Goal: Information Seeking & Learning: Learn about a topic

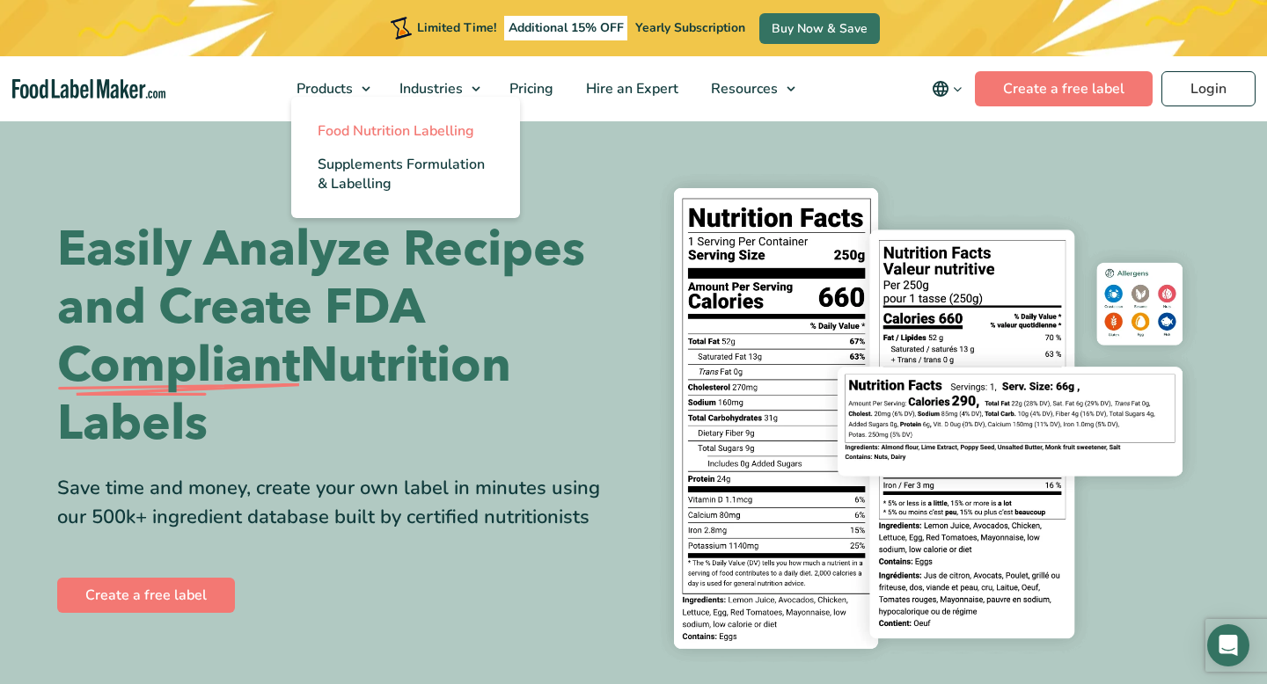
click at [367, 138] on span "Food Nutrition Labelling" at bounding box center [396, 130] width 157 height 19
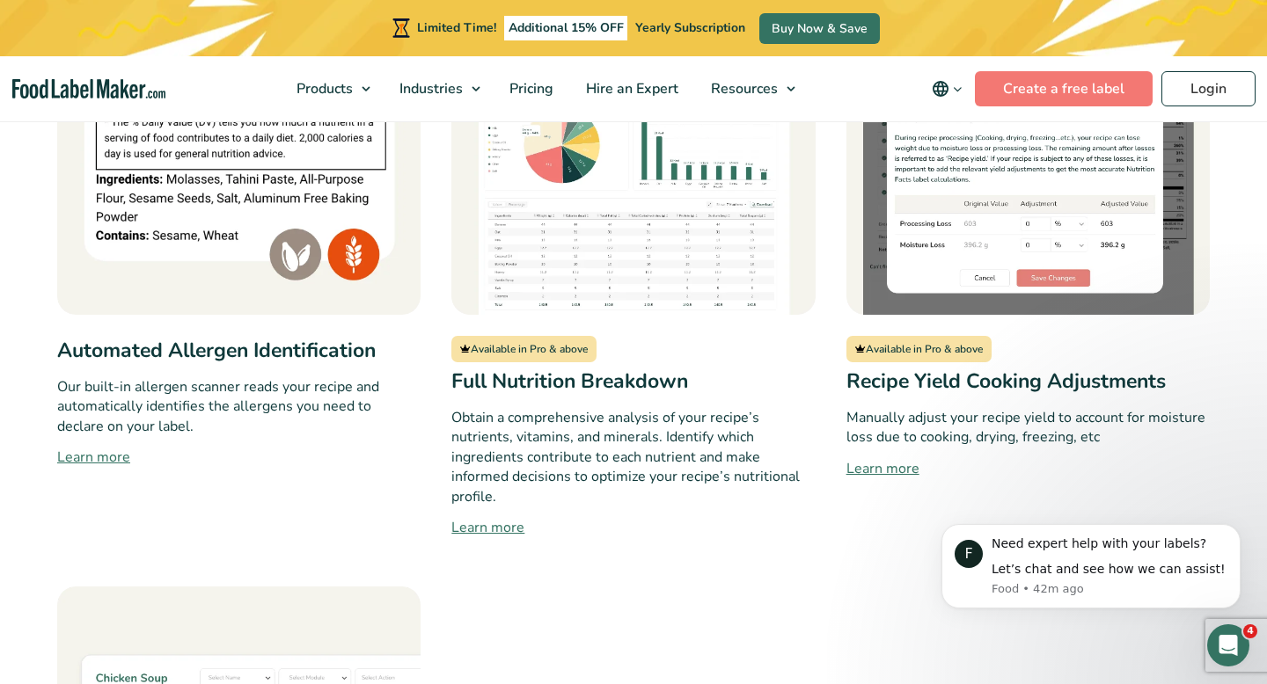
scroll to position [1656, 0]
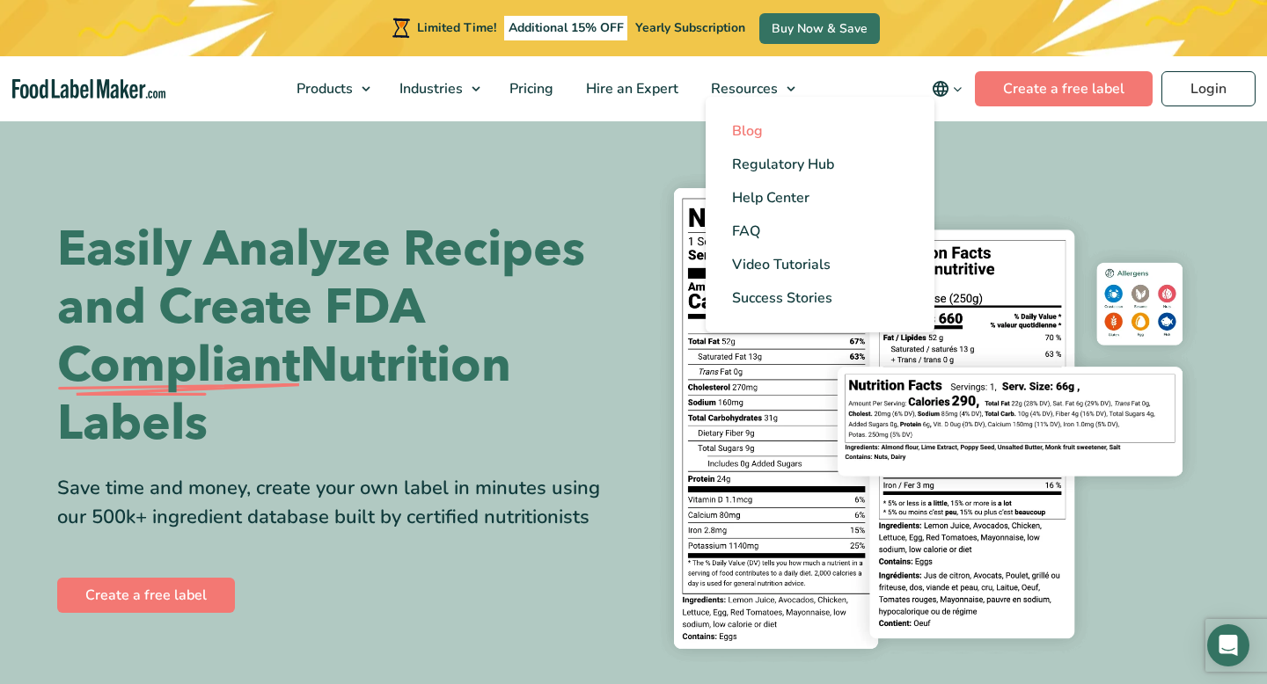
click at [765, 129] on link "Blog" at bounding box center [820, 130] width 229 height 33
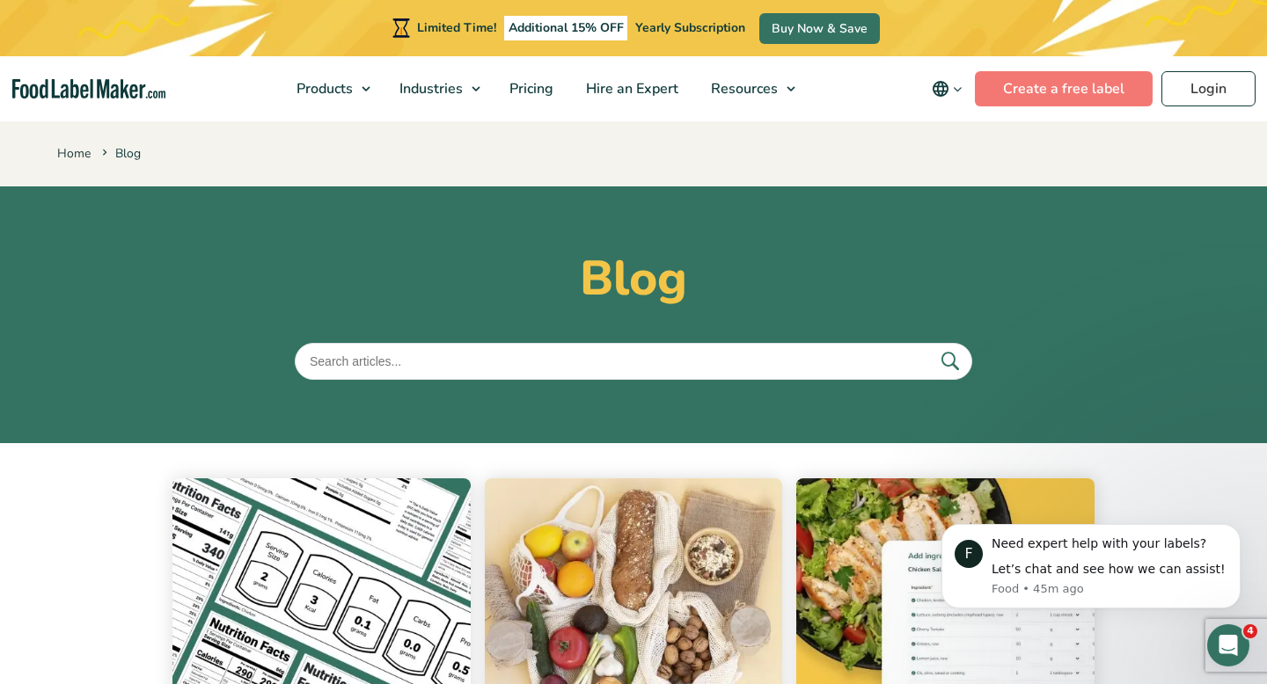
click at [523, 371] on input "text" at bounding box center [633, 361] width 677 height 37
type input "allergen"
click at [931, 347] on button "submit" at bounding box center [949, 361] width 37 height 29
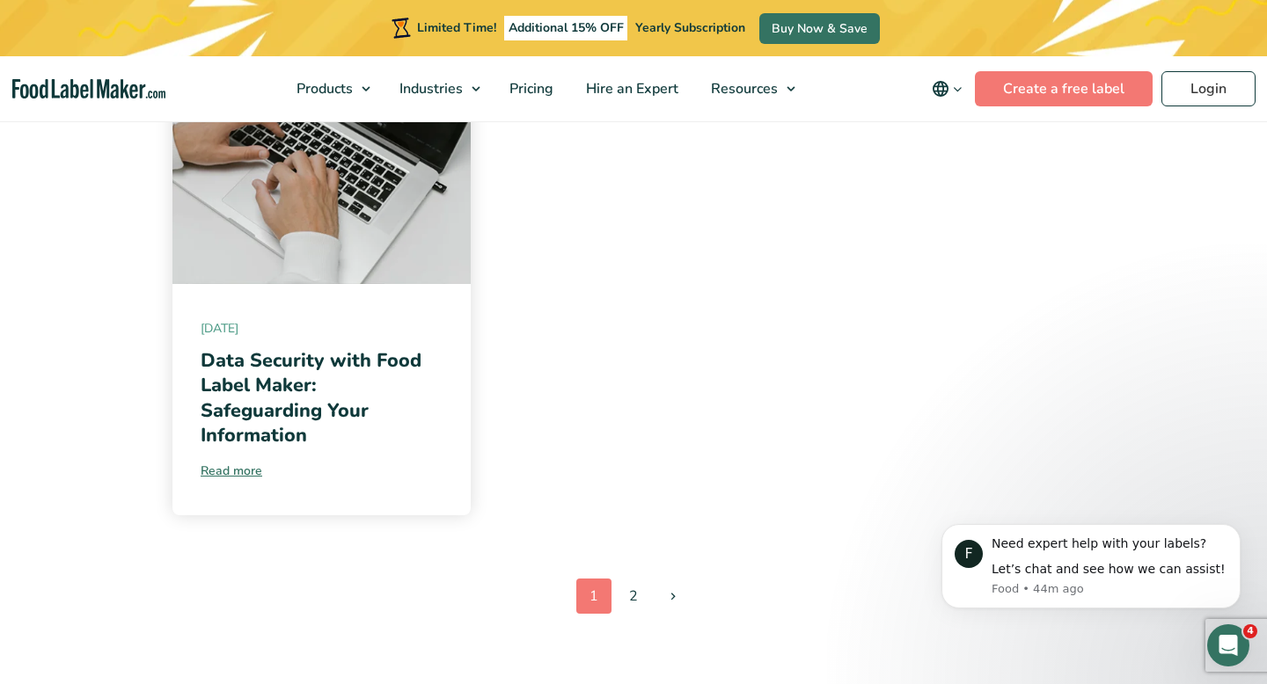
scroll to position [2118, 0]
click at [636, 579] on link "2" at bounding box center [633, 596] width 35 height 35
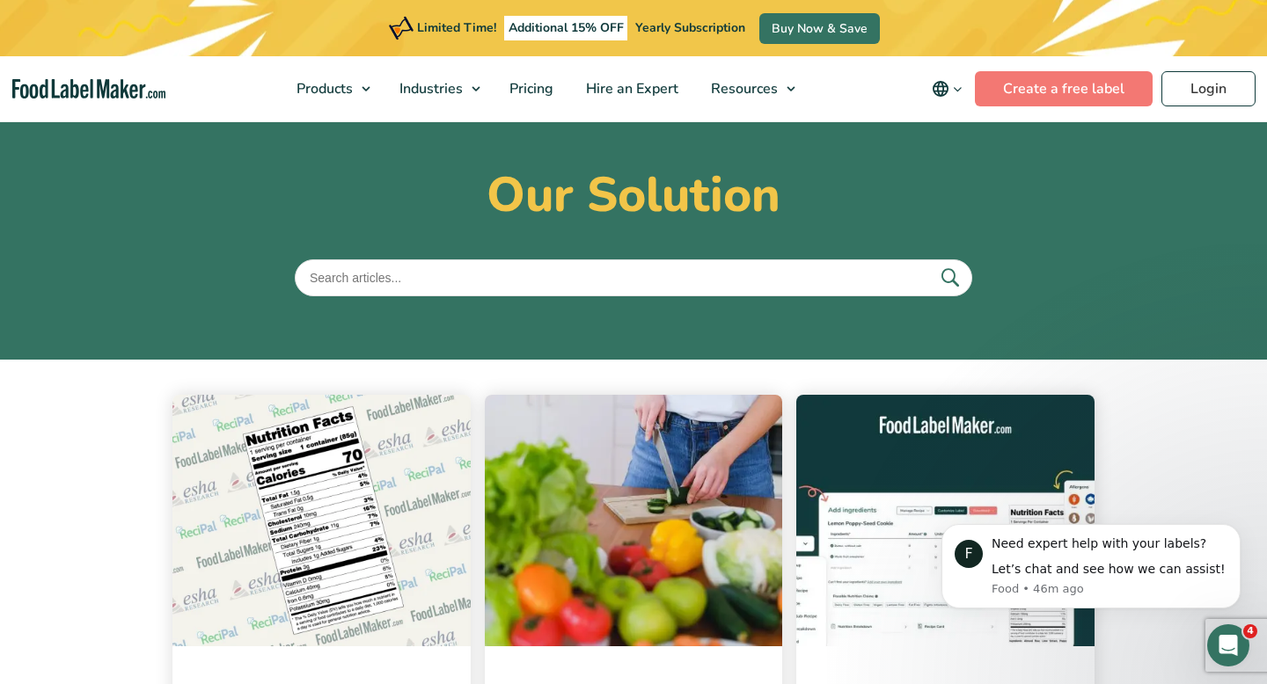
scroll to position [83, 0]
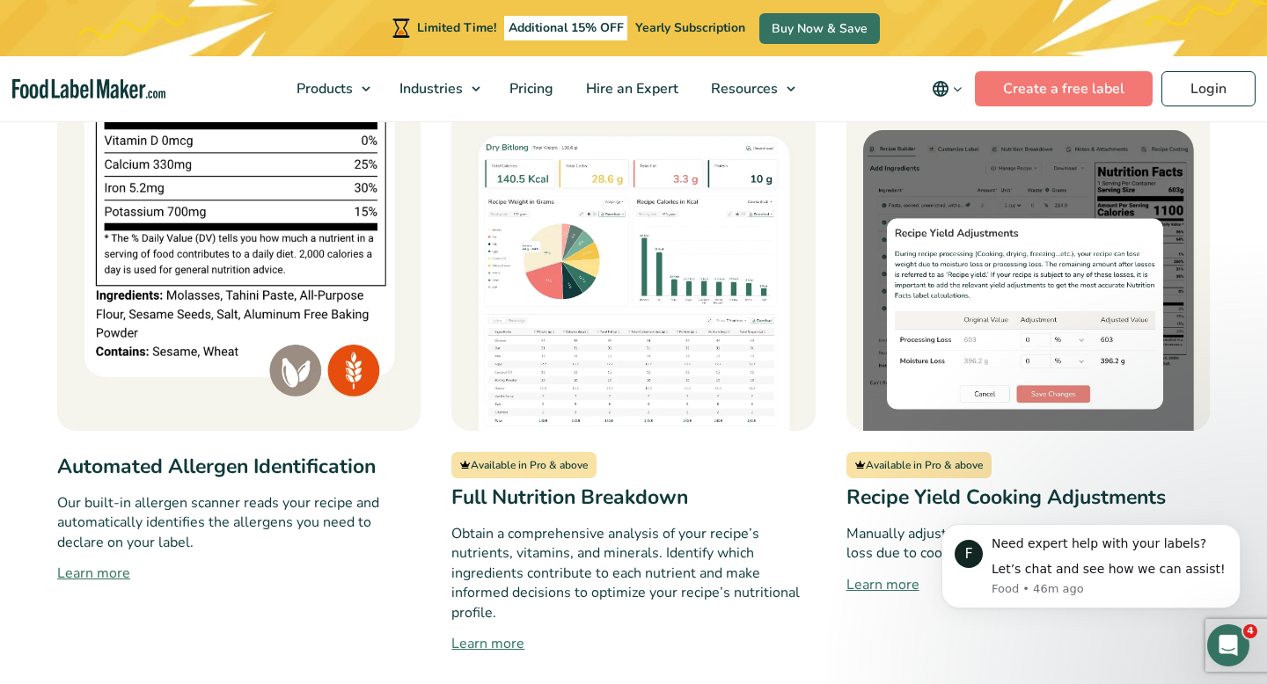
scroll to position [1422, 0]
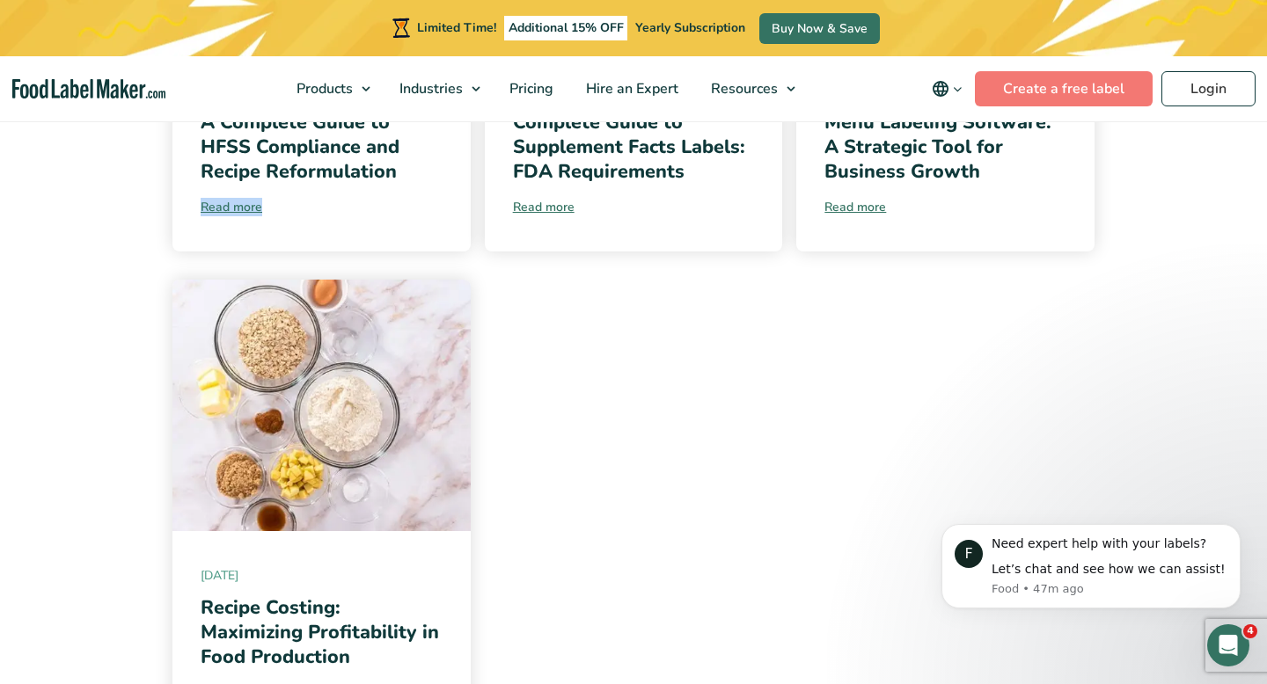
scroll to position [1691, 0]
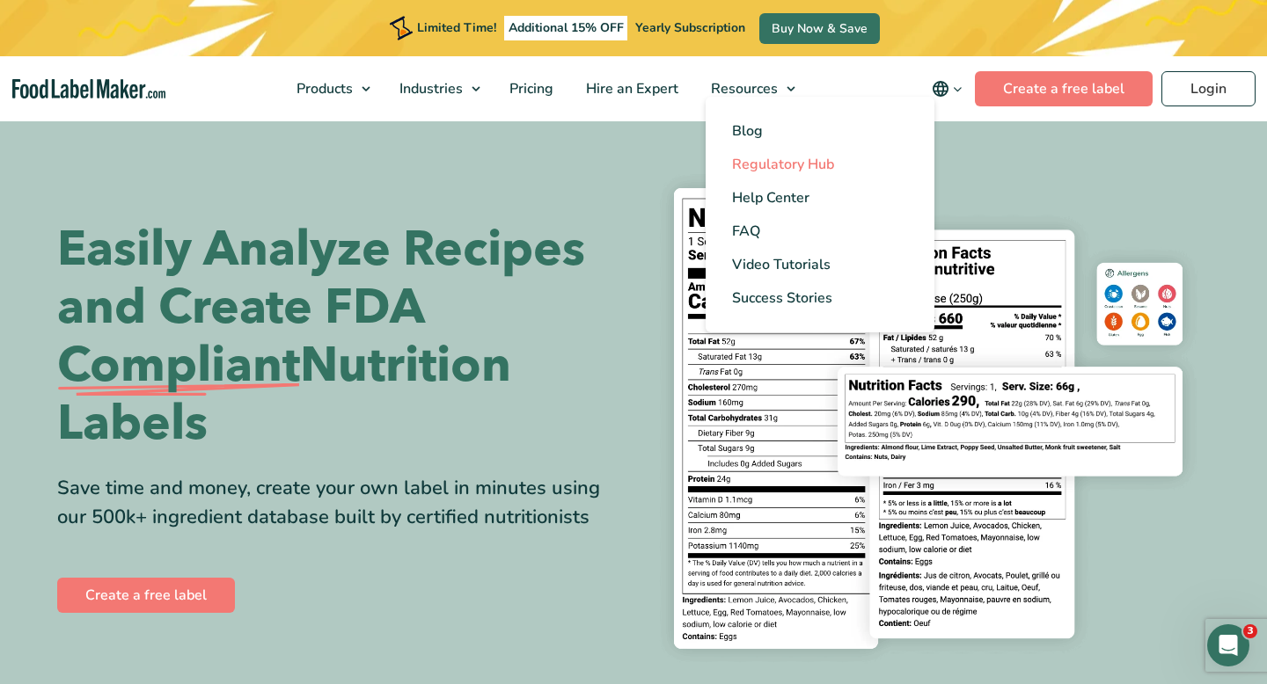
click at [759, 163] on span "Regulatory Hub" at bounding box center [783, 164] width 102 height 19
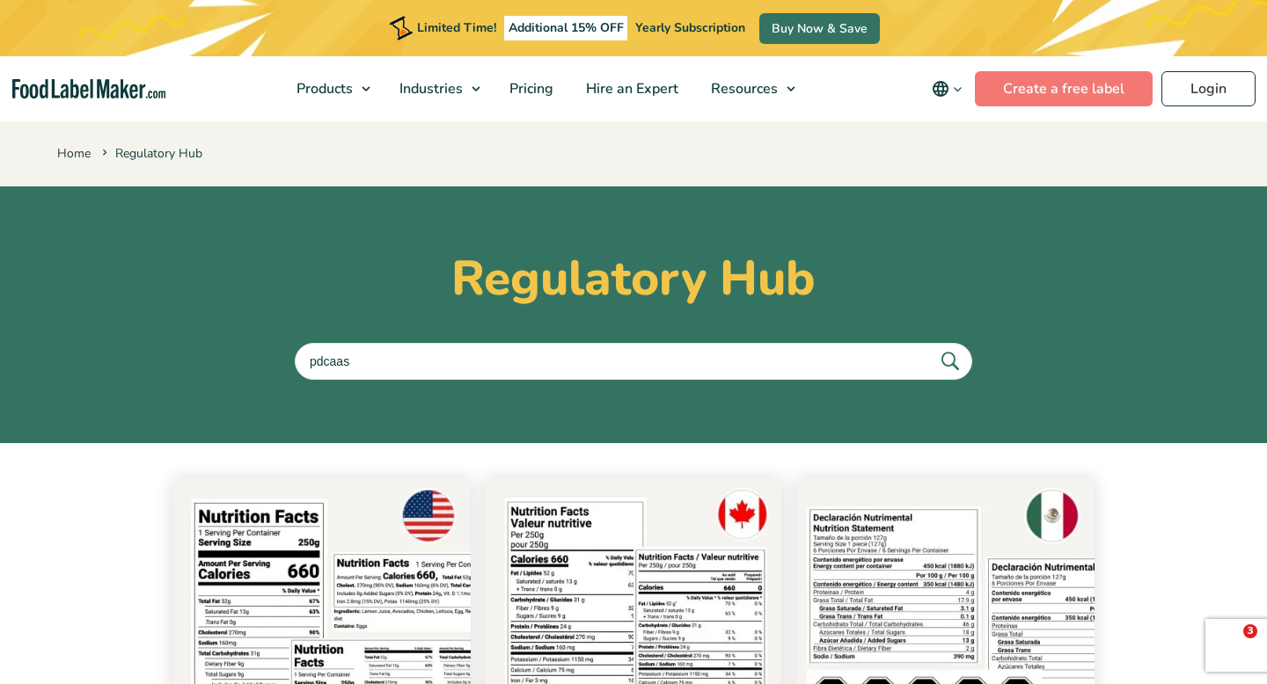
type input "pdcaas"
click at [931, 347] on button "submit" at bounding box center [949, 361] width 37 height 29
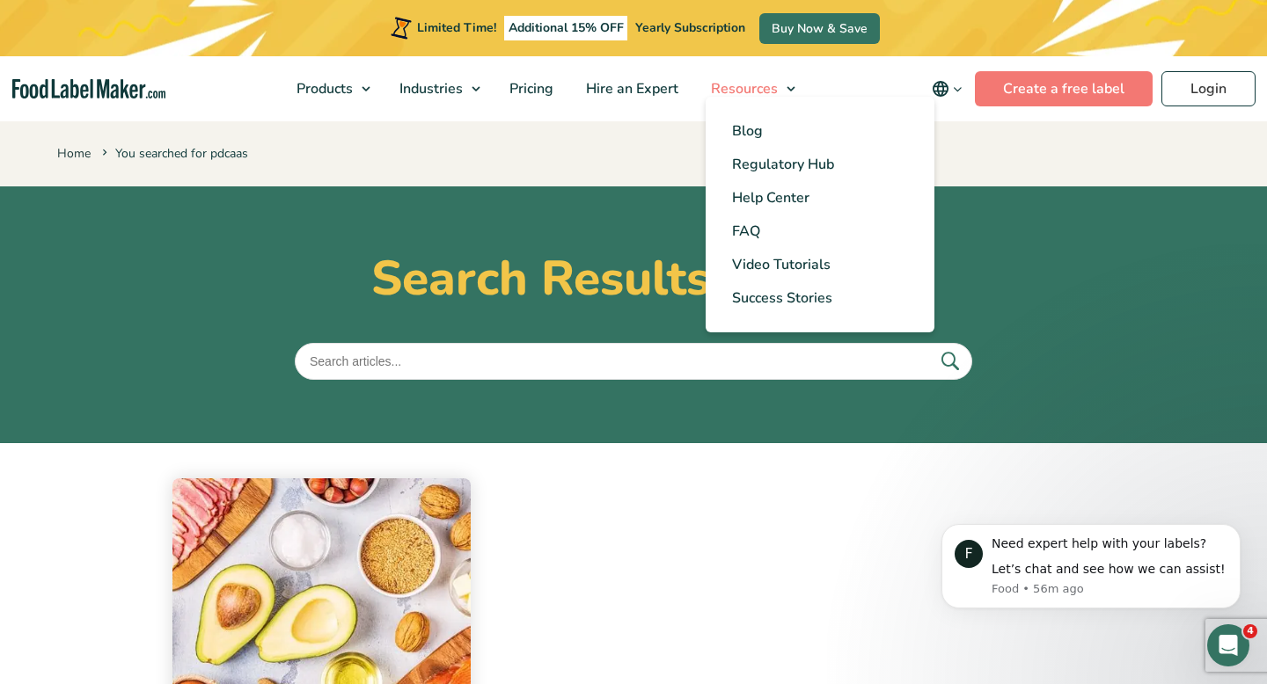
click at [761, 85] on span "Resources" at bounding box center [743, 88] width 74 height 19
click at [779, 163] on span "Regulatory Hub" at bounding box center [783, 164] width 102 height 19
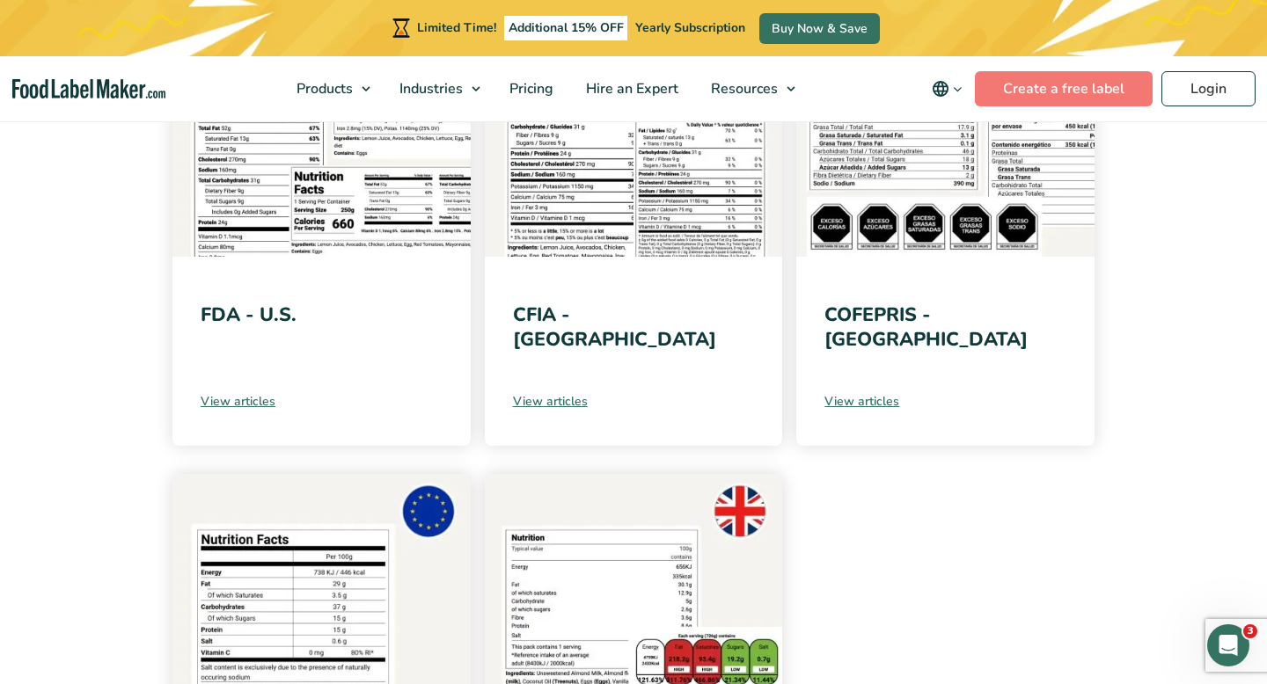
scroll to position [494, 0]
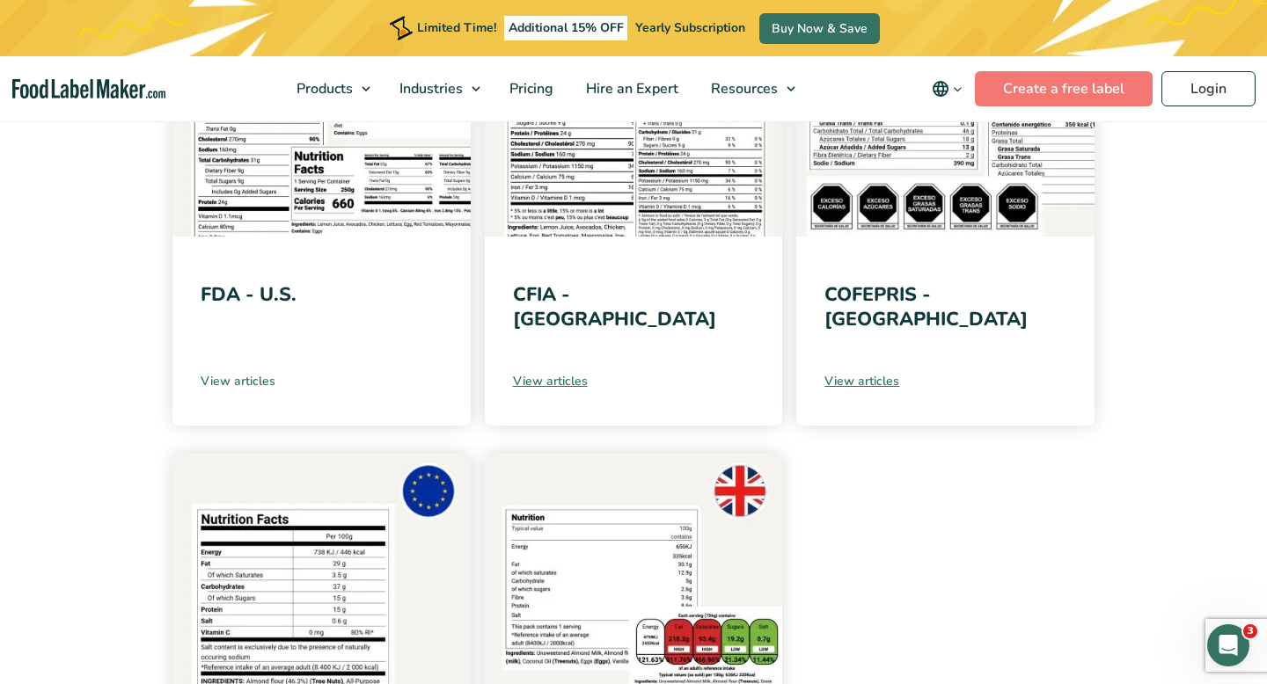
click at [225, 383] on link "View articles" at bounding box center [322, 381] width 242 height 18
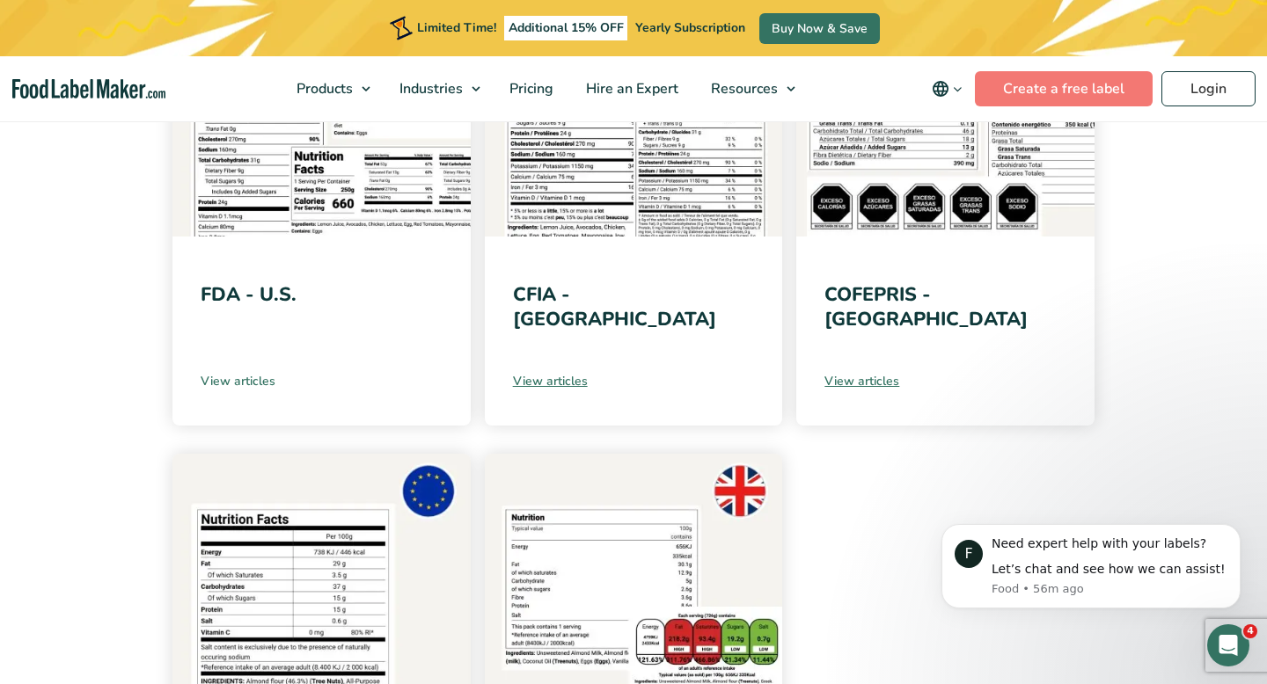
scroll to position [0, 0]
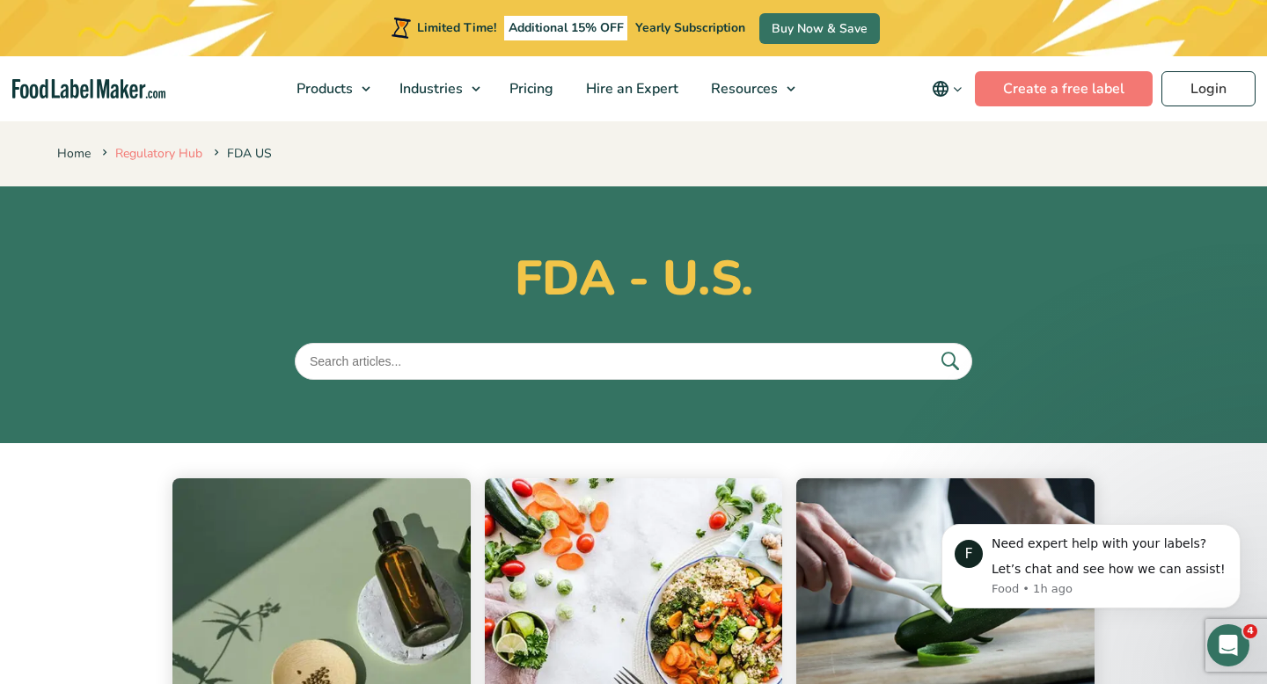
click at [155, 151] on link "Regulatory Hub" at bounding box center [158, 153] width 87 height 17
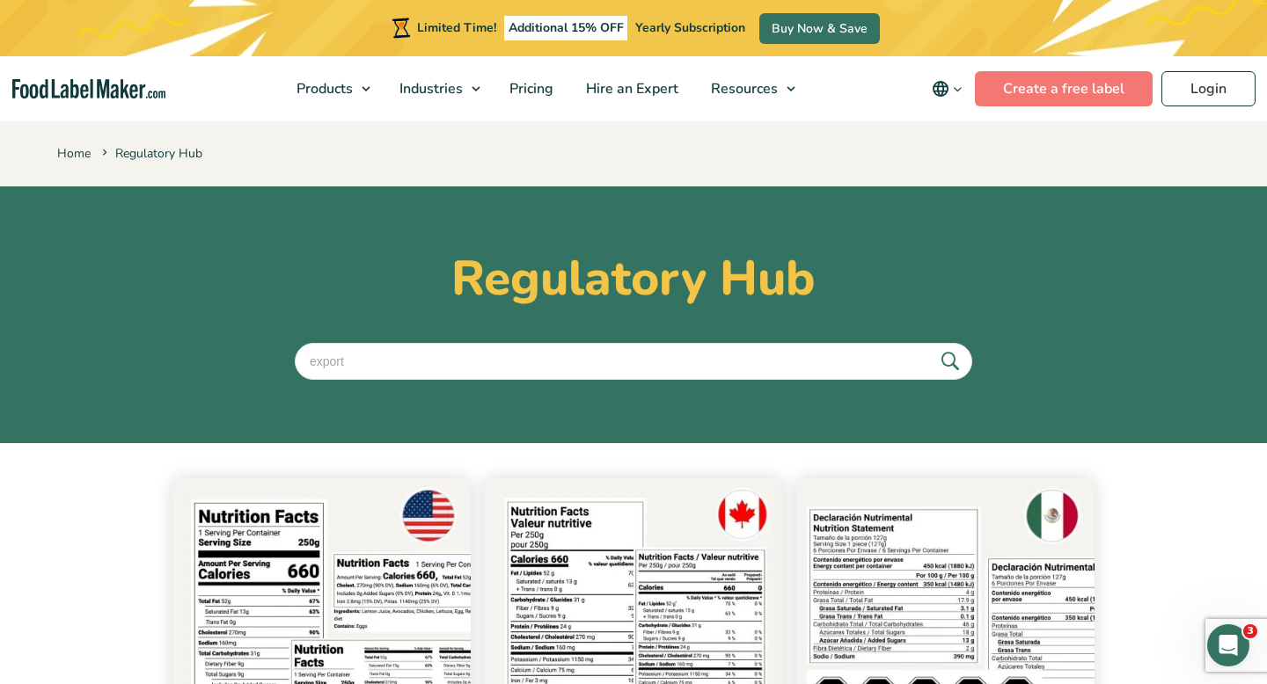
type input "export"
click at [931, 347] on button "submit" at bounding box center [949, 361] width 37 height 29
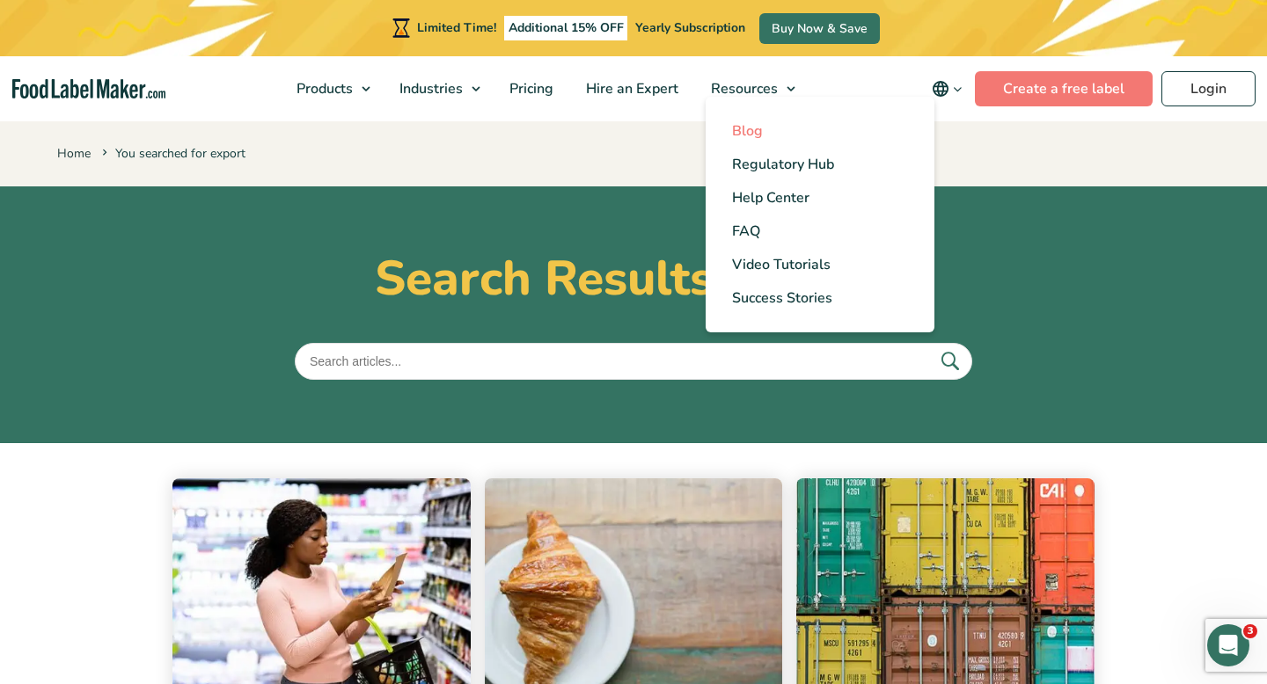
click at [752, 128] on span "Blog" at bounding box center [747, 130] width 31 height 19
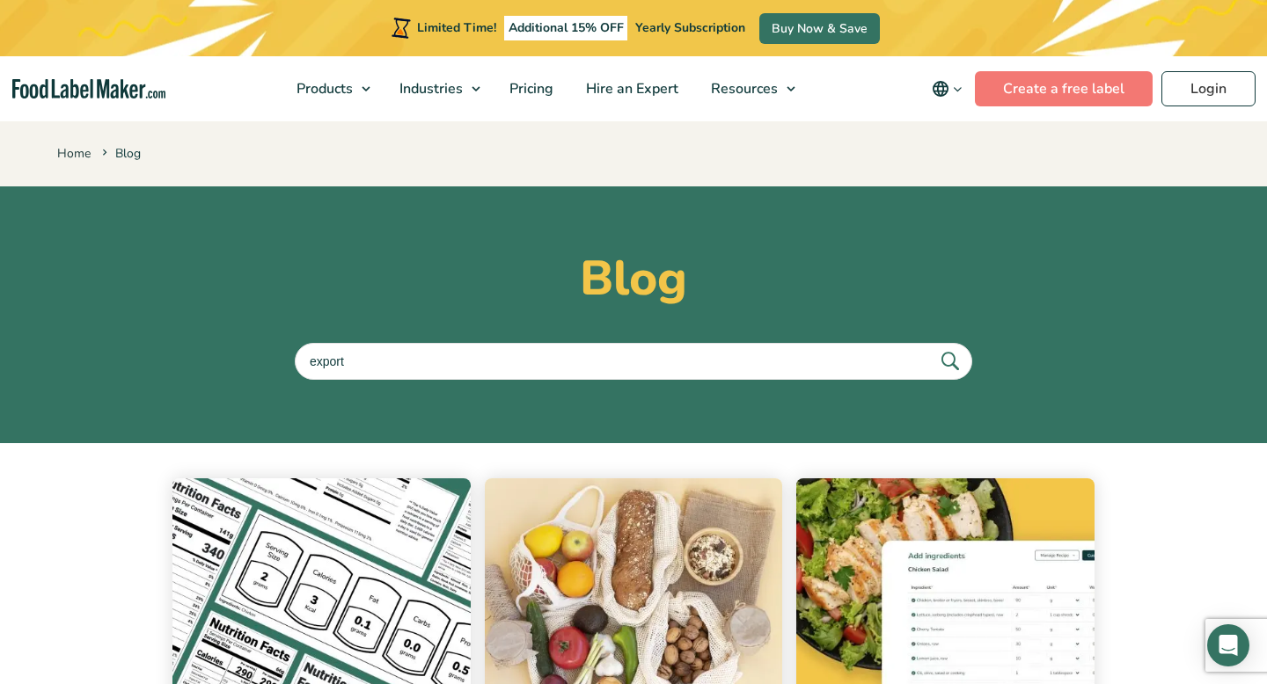
type input "export"
click at [931, 347] on button "submit" at bounding box center [949, 361] width 37 height 29
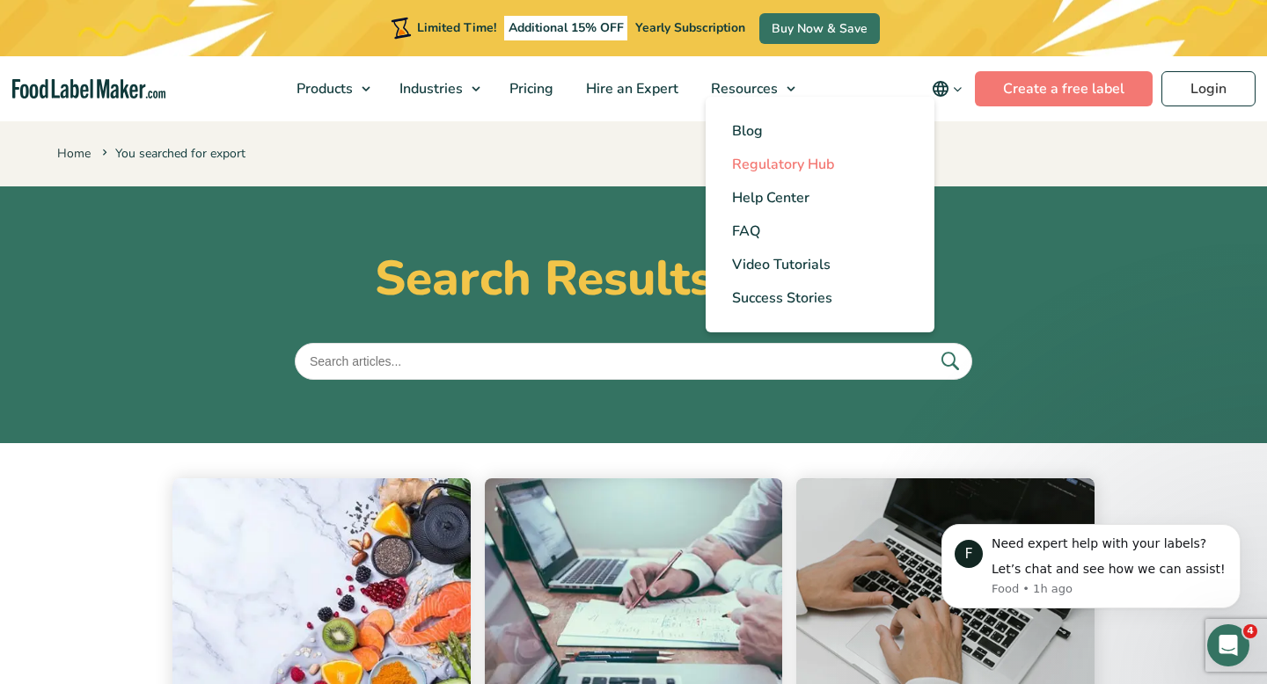
click at [754, 160] on span "Regulatory Hub" at bounding box center [783, 164] width 102 height 19
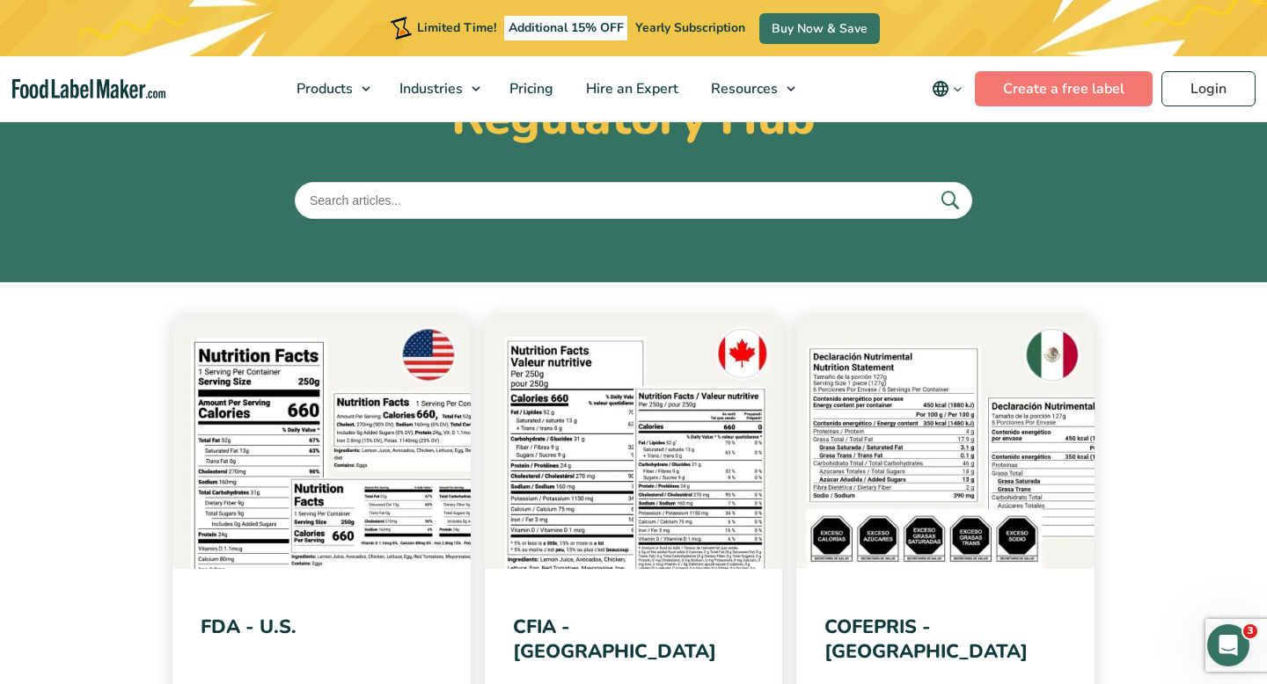
scroll to position [99, 0]
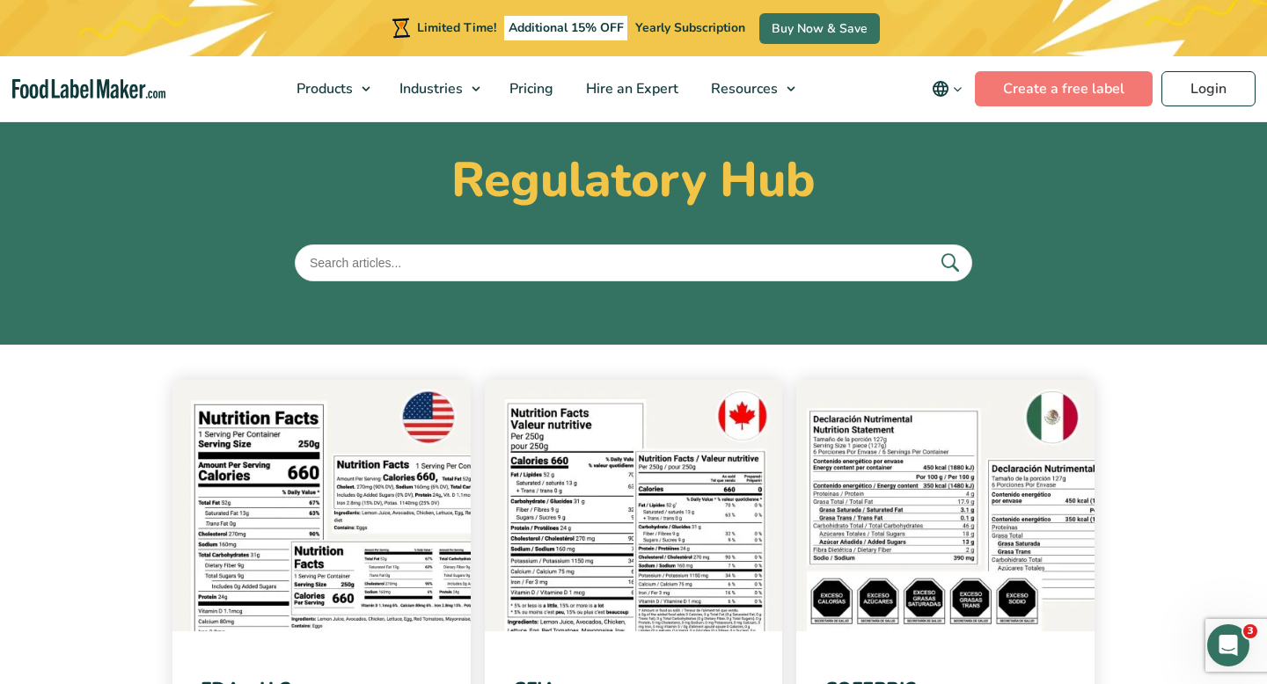
click at [407, 267] on input "text" at bounding box center [633, 263] width 677 height 37
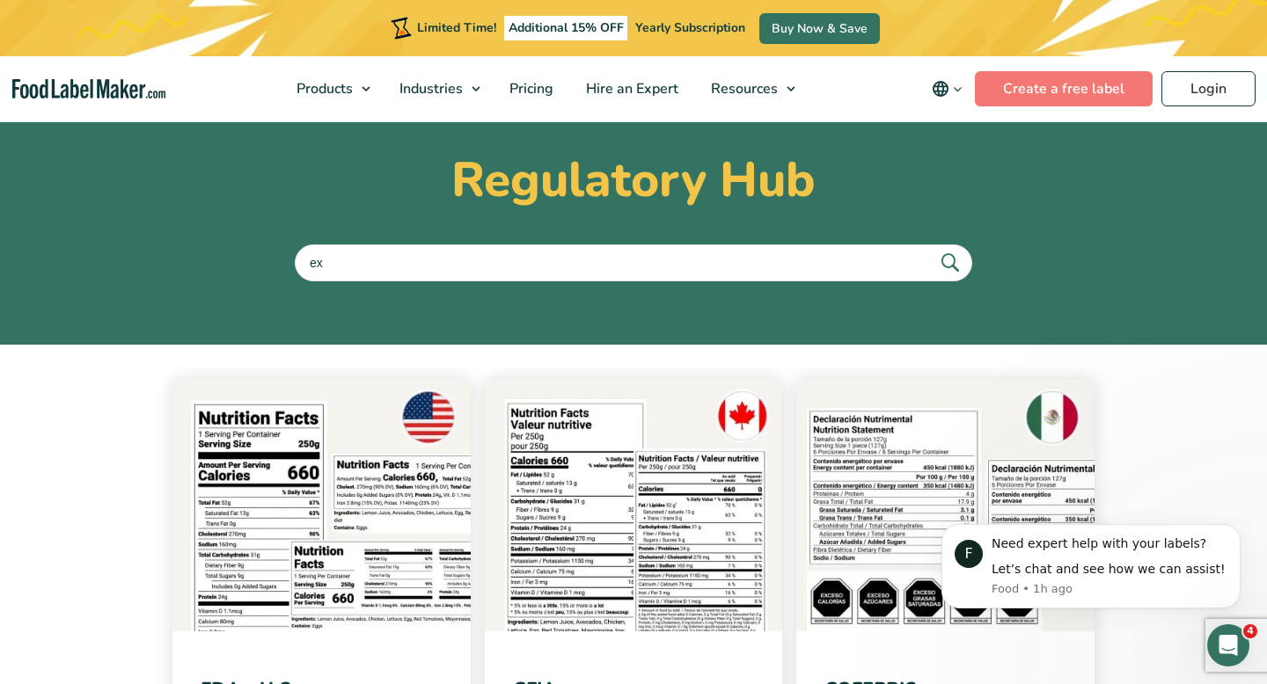
scroll to position [0, 0]
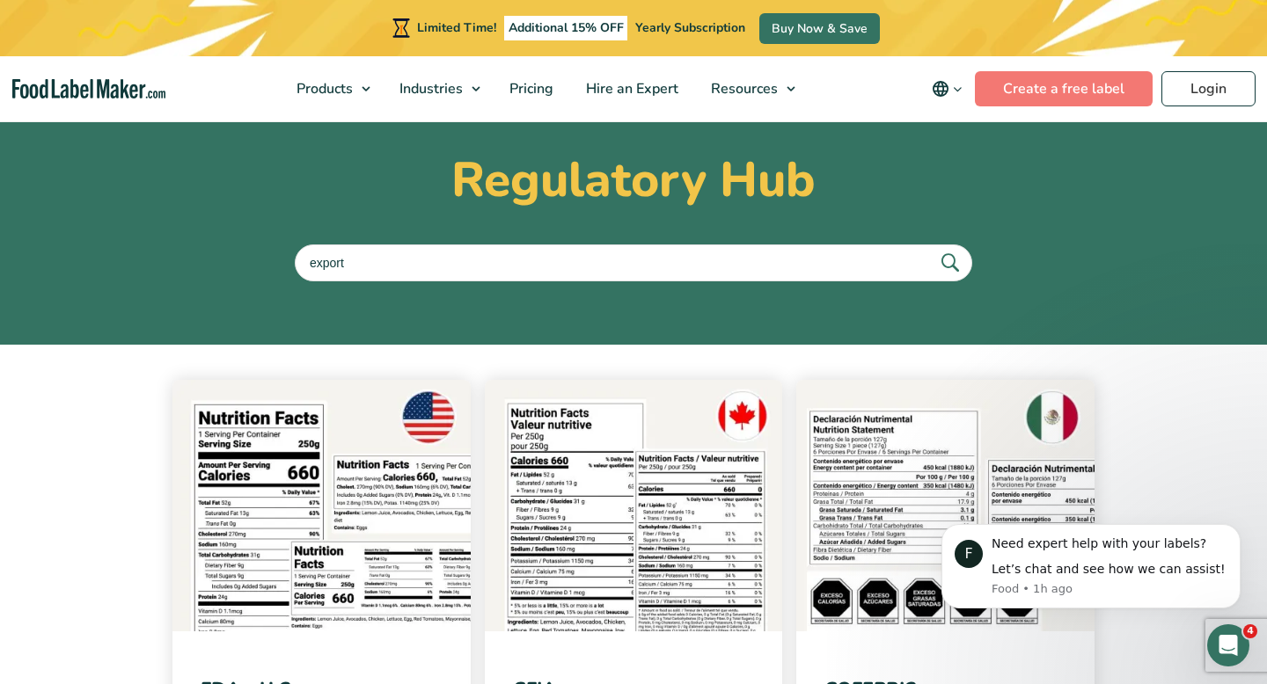
type input "export"
click at [931, 248] on button "submit" at bounding box center [949, 262] width 37 height 29
